Goal: Information Seeking & Learning: Stay updated

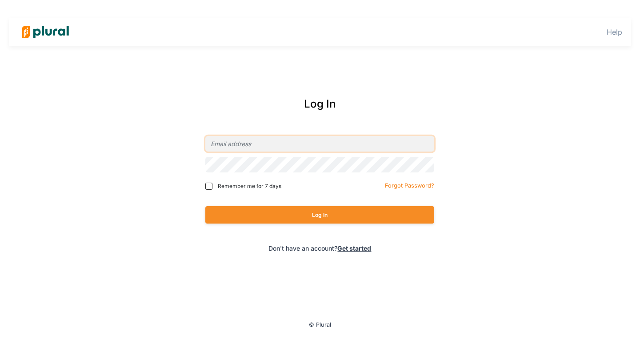
click at [247, 142] on input "email" at bounding box center [319, 144] width 229 height 16
click at [0, 0] on com-1password-button at bounding box center [0, 0] width 0 height 0
type input "[EMAIL_ADDRESS][PERSON_NAME][DOMAIN_NAME]"
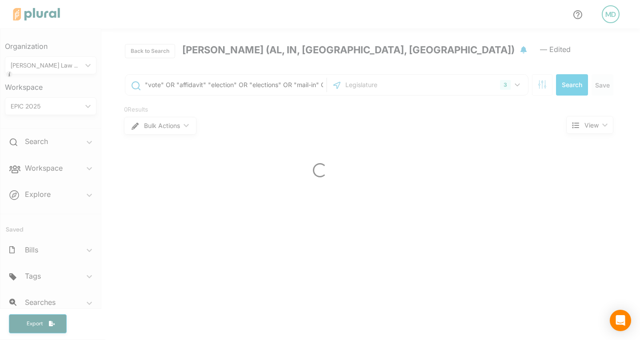
click at [56, 168] on div at bounding box center [320, 170] width 640 height 340
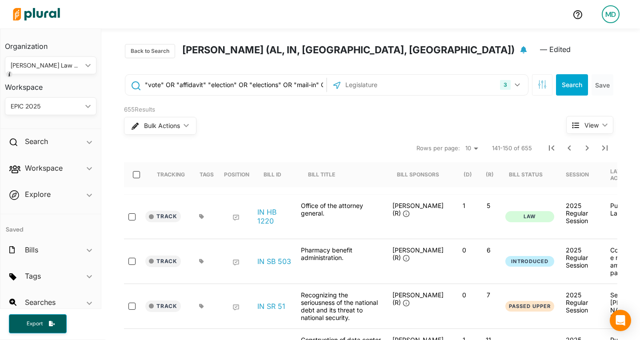
click at [56, 168] on h2 "Workspace" at bounding box center [44, 168] width 38 height 10
click at [33, 196] on h4 "Bills" at bounding box center [53, 200] width 78 height 8
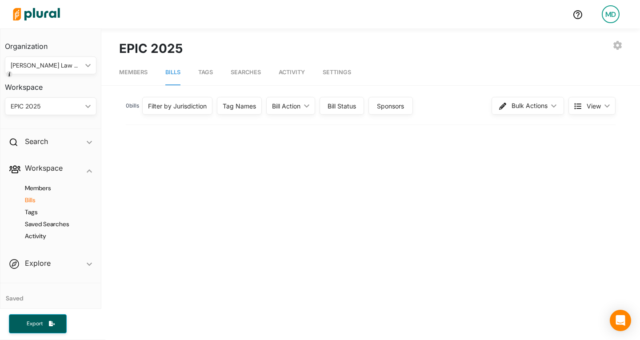
click at [200, 112] on div "Filter by Jurisdiction" at bounding box center [177, 106] width 70 height 18
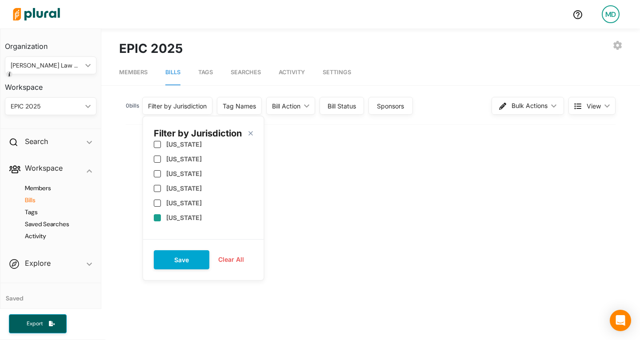
scroll to position [132, 0]
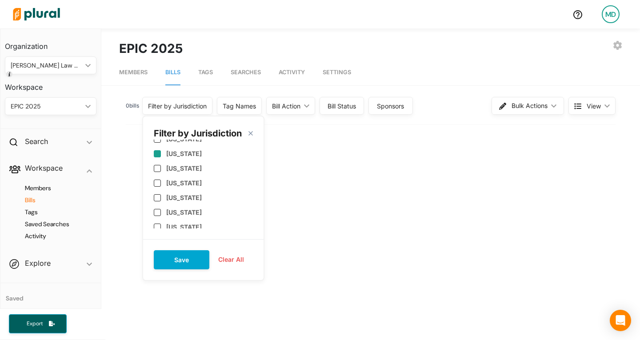
click at [185, 156] on label "[US_STATE]" at bounding box center [184, 154] width 36 height 8
checkbox input "true"
click at [186, 220] on label "[US_STATE]" at bounding box center [184, 223] width 36 height 8
checkbox input "true"
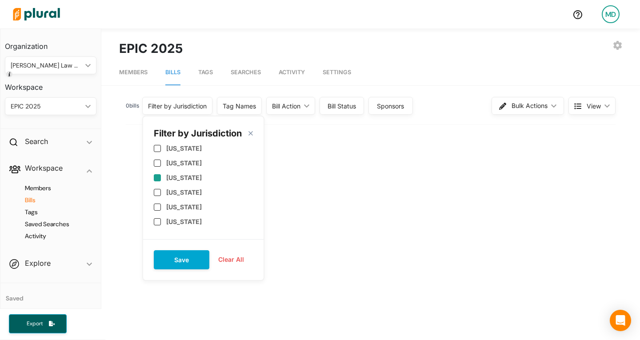
scroll to position [387, 0]
click at [188, 203] on label "[US_STATE]" at bounding box center [184, 207] width 36 height 8
checkbox input "true"
click at [190, 259] on button "Save" at bounding box center [182, 259] width 56 height 19
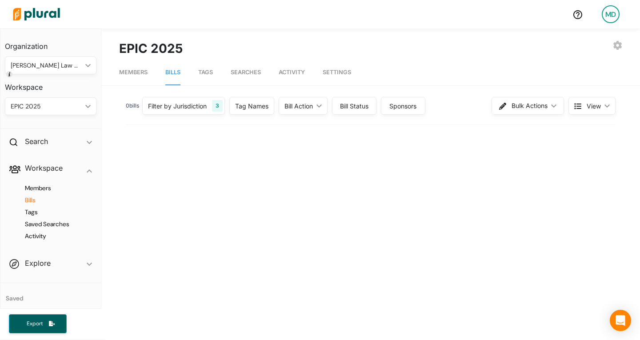
click at [322, 106] on polygon at bounding box center [318, 105] width 5 height 3
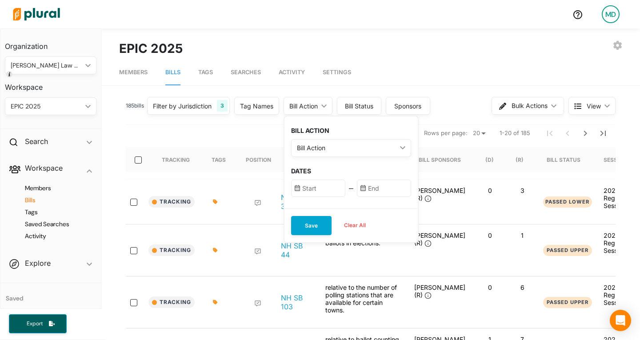
click at [328, 144] on div "Bill Action" at bounding box center [347, 147] width 100 height 9
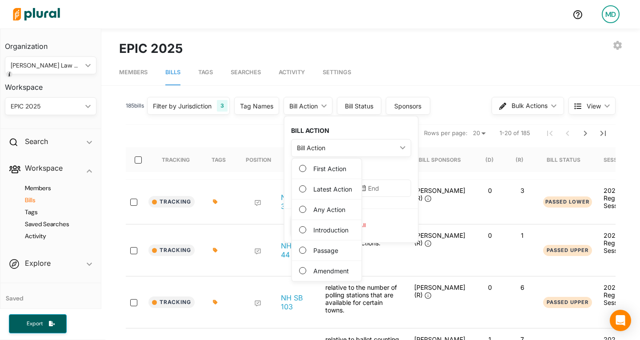
click at [327, 212] on label "Any Action" at bounding box center [329, 209] width 32 height 9
click at [306, 212] on Action "Any Action" at bounding box center [302, 209] width 7 height 7
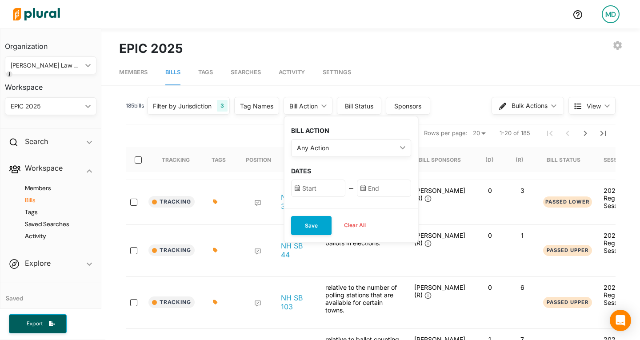
click at [319, 194] on input "text" at bounding box center [318, 187] width 54 height 17
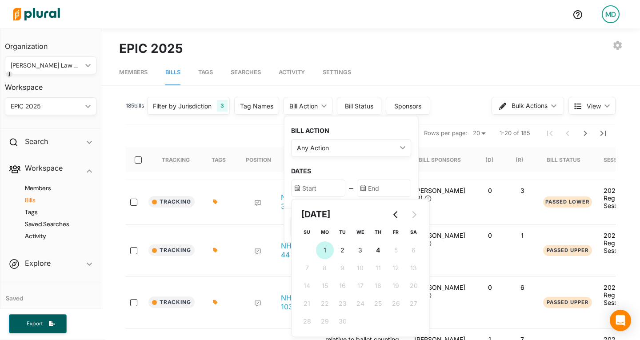
click at [330, 247] on button "1 [DATE] ([DATE])" at bounding box center [325, 250] width 18 height 18
type input "[DATE]"
click at [379, 198] on div "BILL ACTION Any Action ic_keyboard_arrow_down First Action Latest Action Any Ac…" at bounding box center [350, 162] width 133 height 92
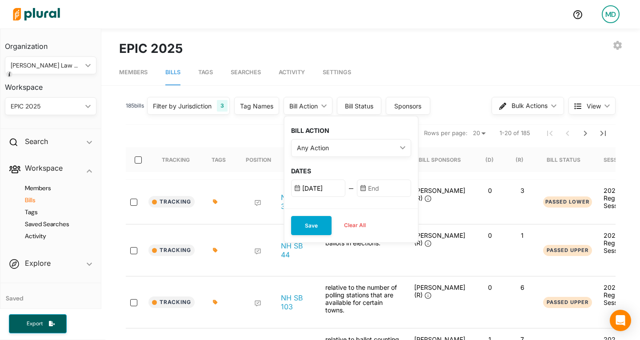
click at [381, 194] on input "text" at bounding box center [384, 187] width 54 height 17
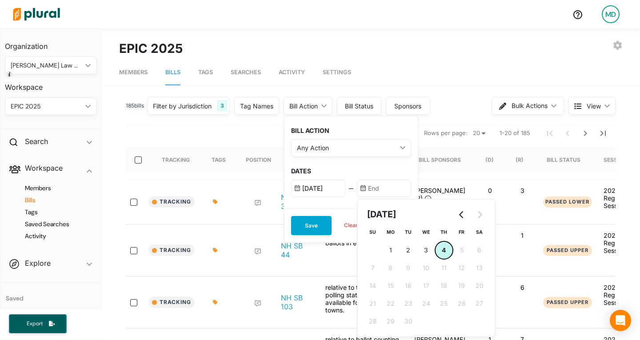
click at [446, 250] on span "4" at bounding box center [444, 249] width 4 height 9
type input "[DATE]"
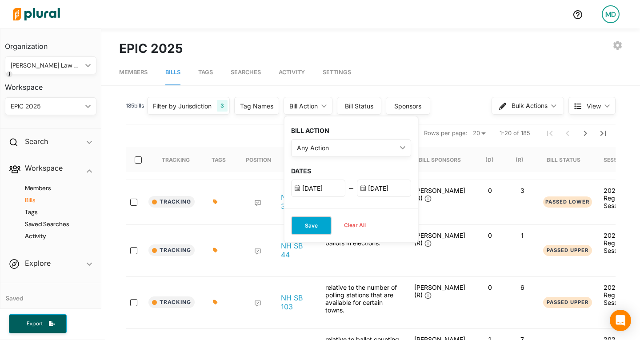
click at [310, 227] on button "Save" at bounding box center [311, 225] width 40 height 19
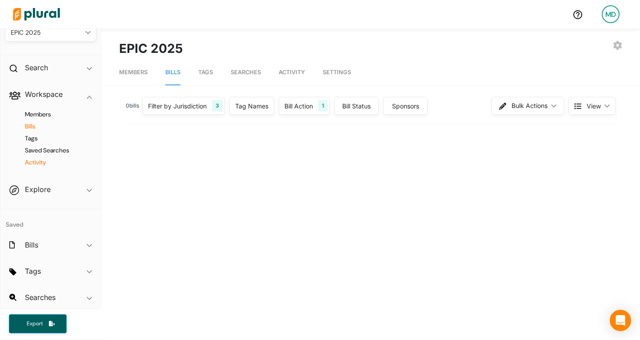
scroll to position [77, 0]
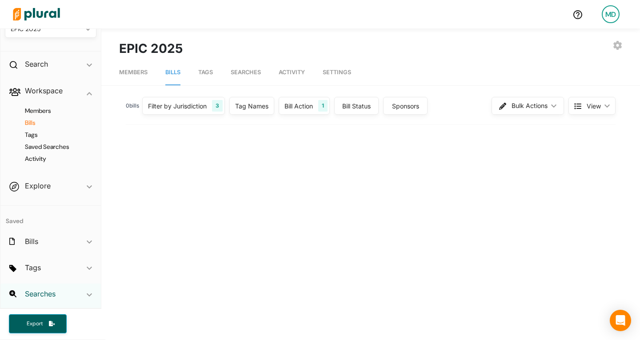
click at [42, 296] on h2 "Searches" at bounding box center [40, 294] width 31 height 10
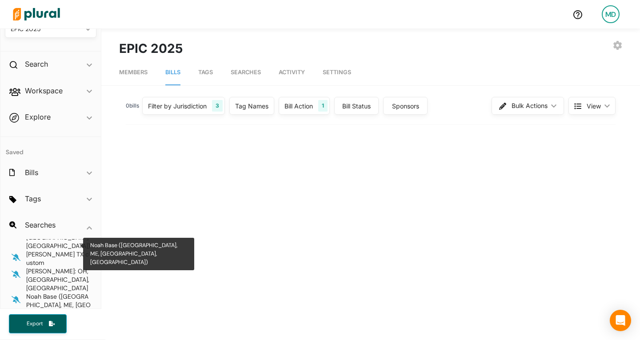
scroll to position [272, 0]
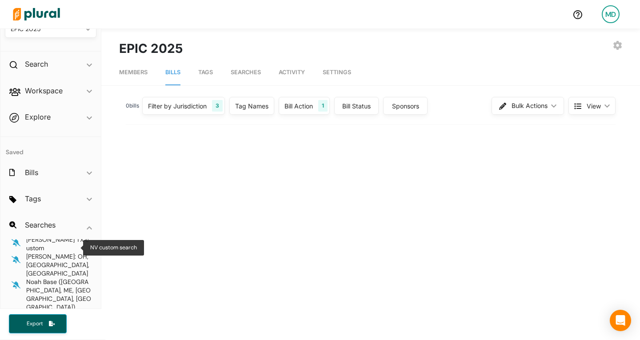
click at [44, 311] on span "NV custom search" at bounding box center [52, 316] width 53 height 11
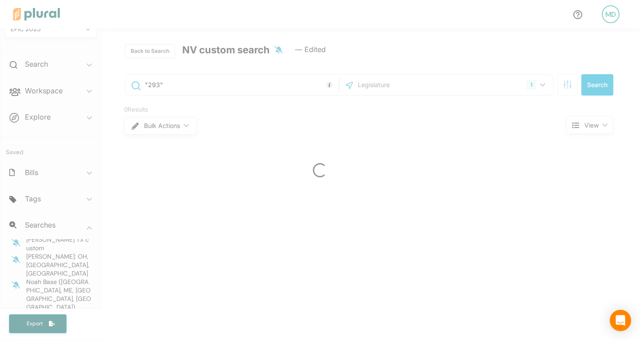
click at [41, 260] on div at bounding box center [320, 170] width 640 height 340
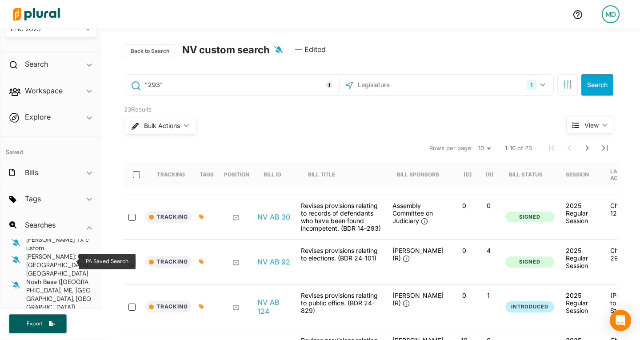
click at [41, 322] on span "PA Saved Search" at bounding box center [50, 326] width 48 height 8
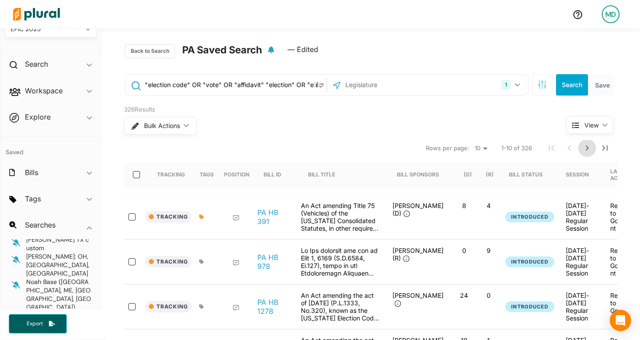
click at [585, 151] on icon "Next Page" at bounding box center [586, 148] width 11 height 11
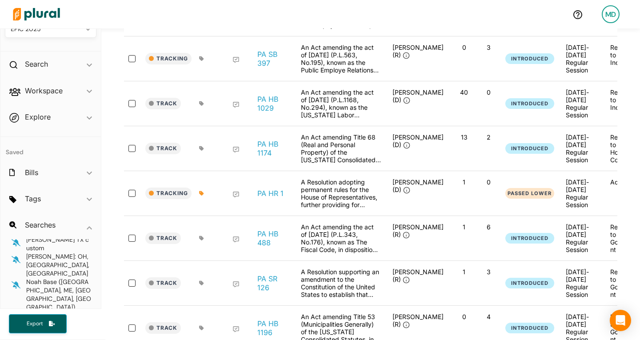
scroll to position [607, 0]
